Goal: Task Accomplishment & Management: Complete application form

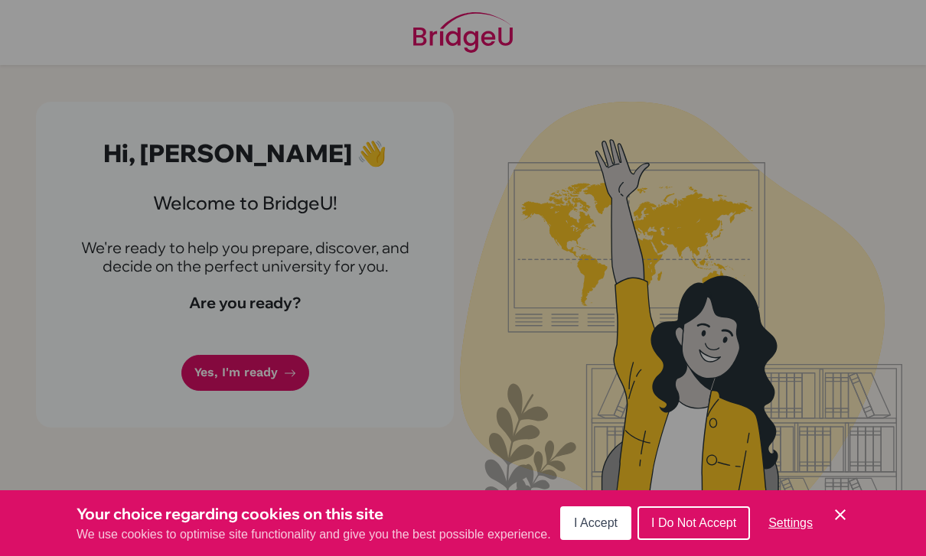
click at [360, 2] on div "Cookie Preferences" at bounding box center [463, 278] width 926 height 556
click at [359, 2] on div "Cookie Preferences" at bounding box center [463, 278] width 926 height 556
click at [570, 279] on div "Cookie Preferences" at bounding box center [463, 278] width 926 height 556
click at [503, 330] on div "Cookie Preferences" at bounding box center [463, 278] width 926 height 556
click at [866, 530] on div "Your choice regarding cookies on this site We use cookies to optimise site func…" at bounding box center [463, 523] width 926 height 66
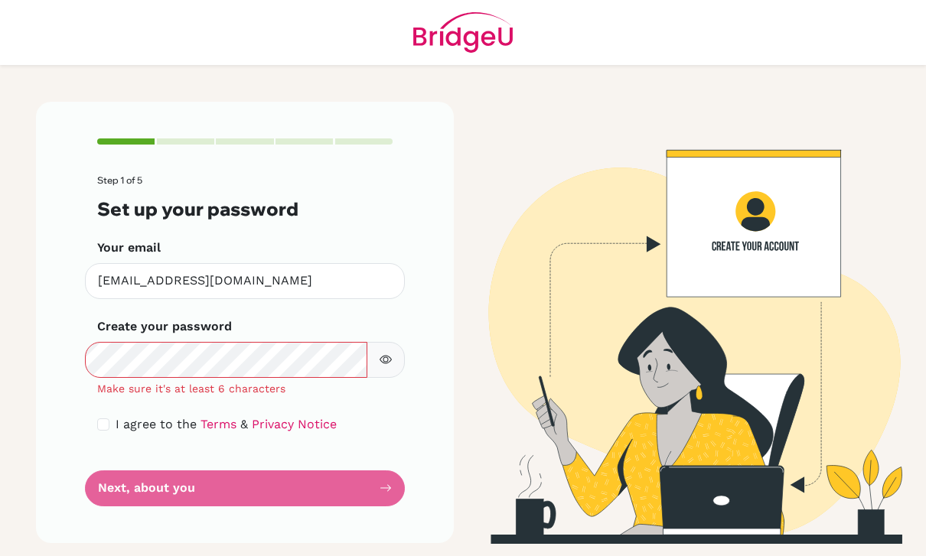
scroll to position [244, 0]
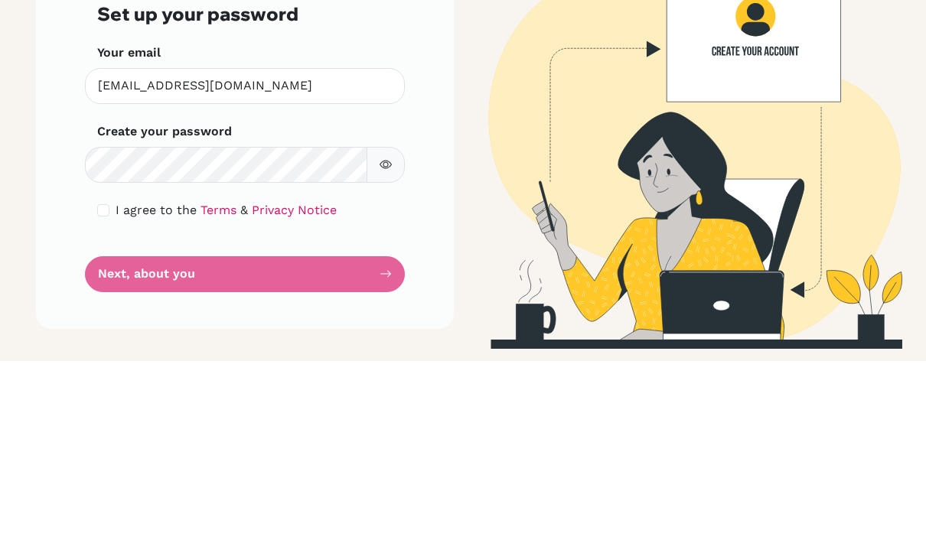
click at [399, 342] on button "button" at bounding box center [385, 360] width 38 height 36
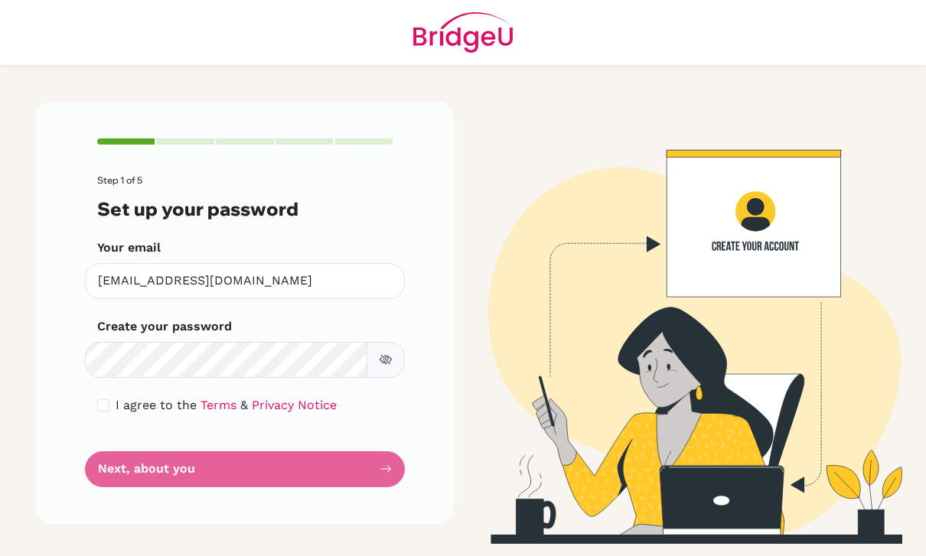
click at [402, 342] on button "button" at bounding box center [385, 360] width 38 height 36
click at [403, 342] on button "button" at bounding box center [385, 360] width 38 height 36
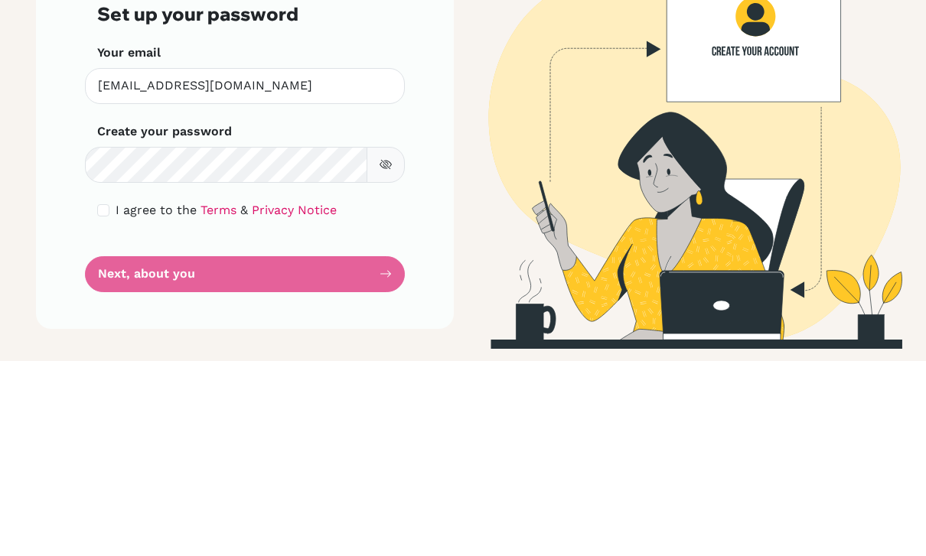
click at [396, 342] on button "button" at bounding box center [385, 360] width 38 height 36
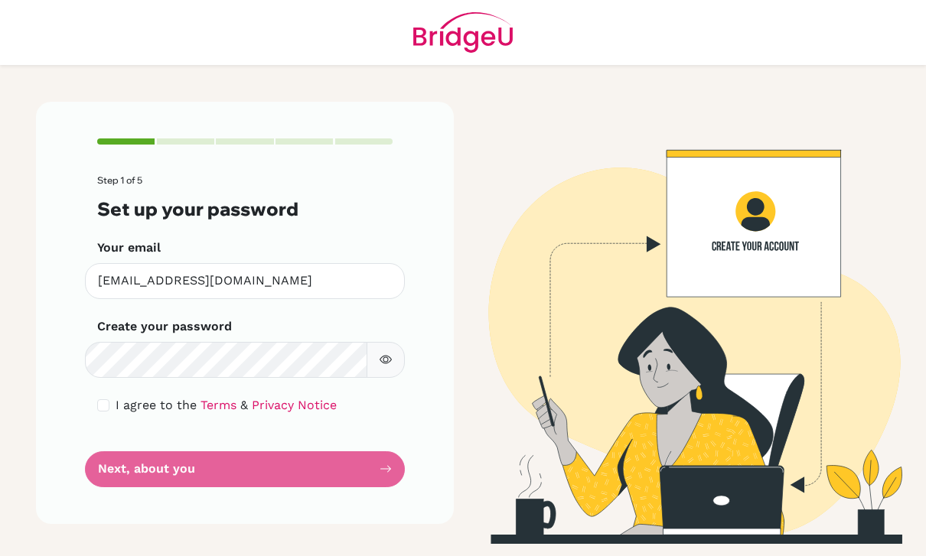
click at [99, 399] on input "checkbox" at bounding box center [103, 405] width 12 height 12
checkbox input "true"
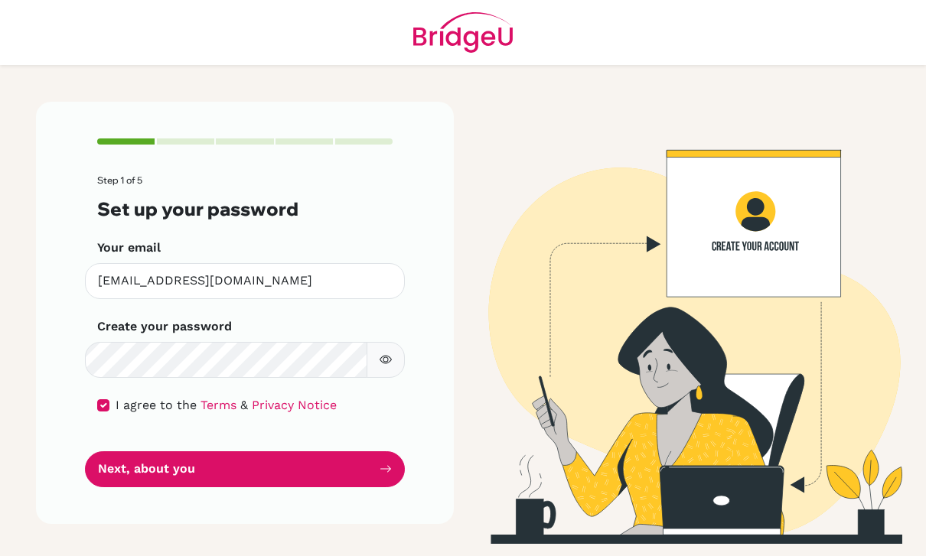
click at [339, 451] on button "Next, about you" at bounding box center [245, 469] width 320 height 36
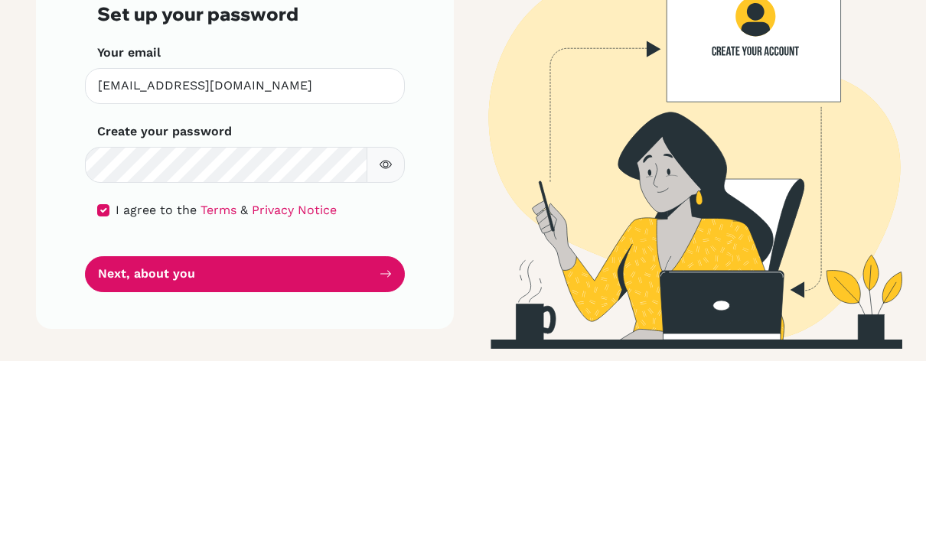
click at [93, 451] on button "Next, about you" at bounding box center [245, 469] width 320 height 36
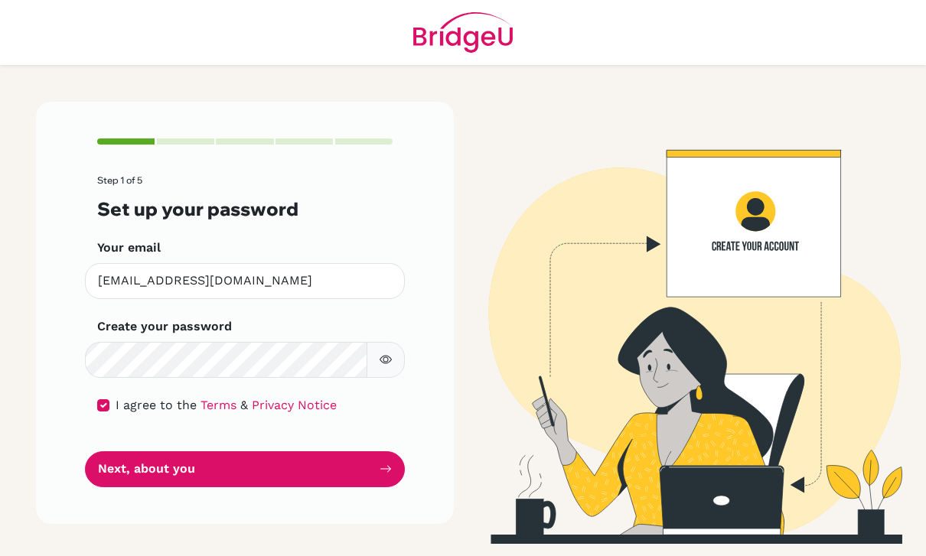
click at [165, 451] on button "Next, about you" at bounding box center [245, 469] width 320 height 36
